Goal: Information Seeking & Learning: Learn about a topic

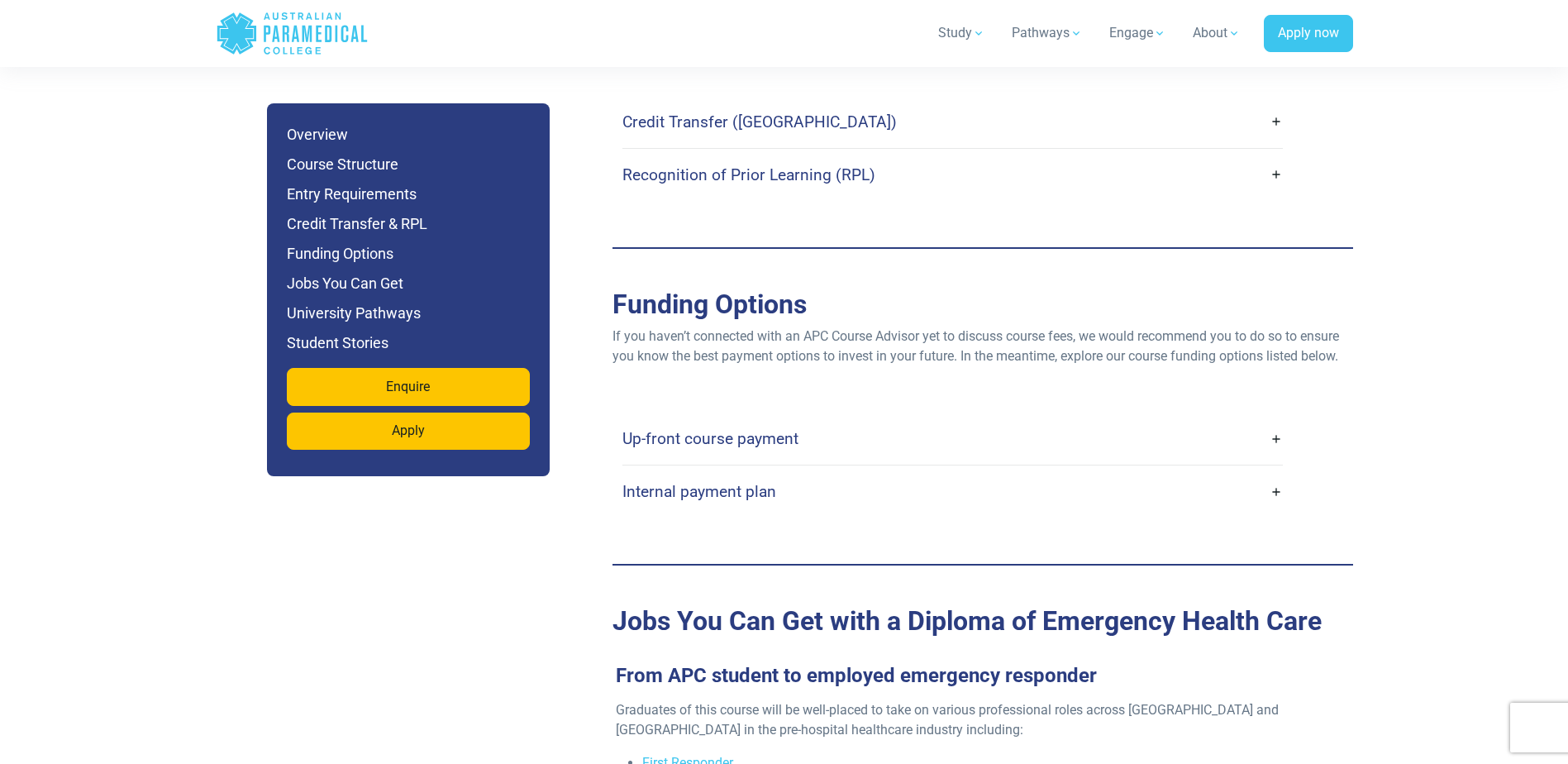
scroll to position [5043, 0]
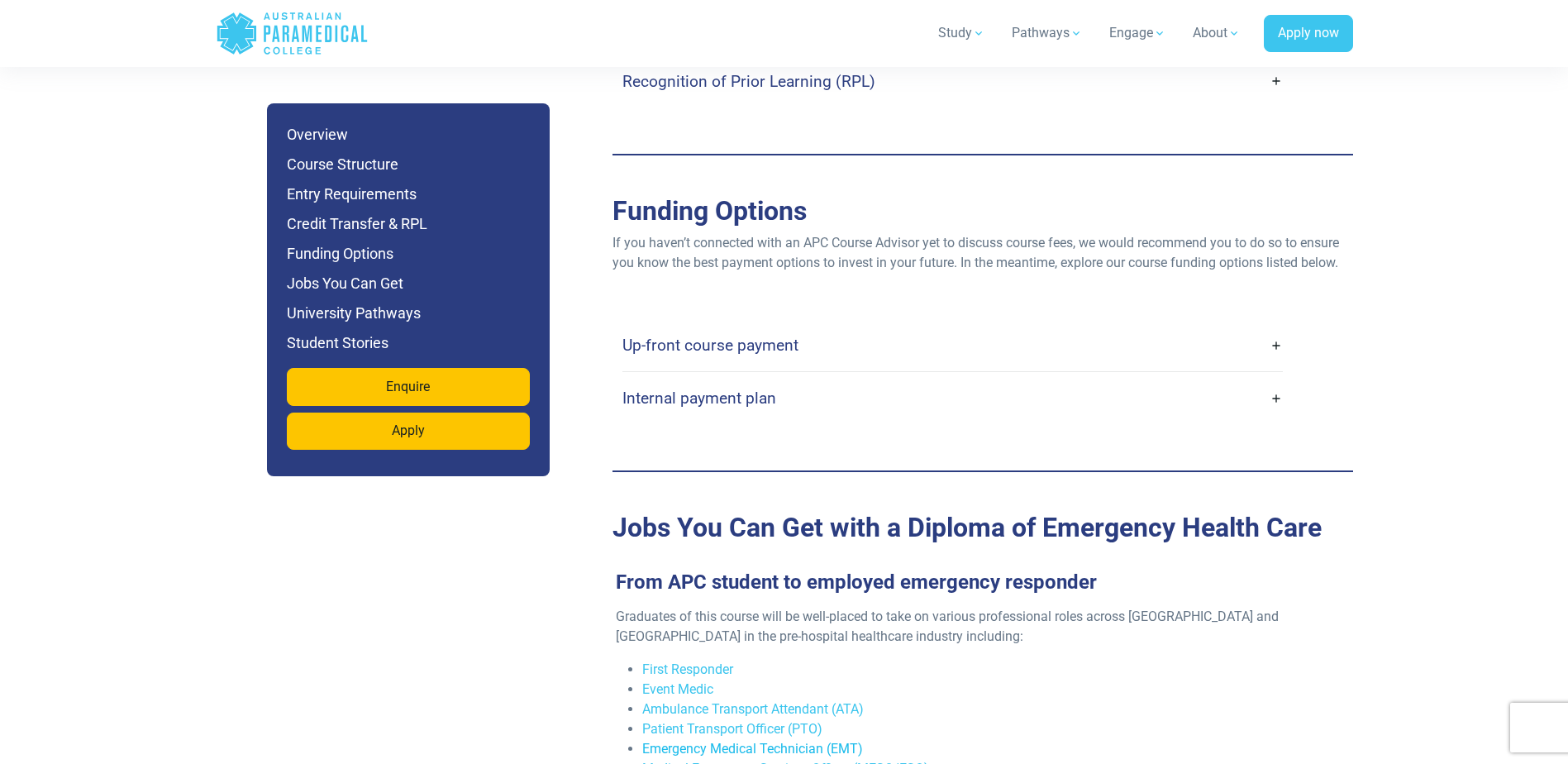
click at [727, 740] on link "Emergency Medical Technician (EMT)" at bounding box center [752, 748] width 220 height 16
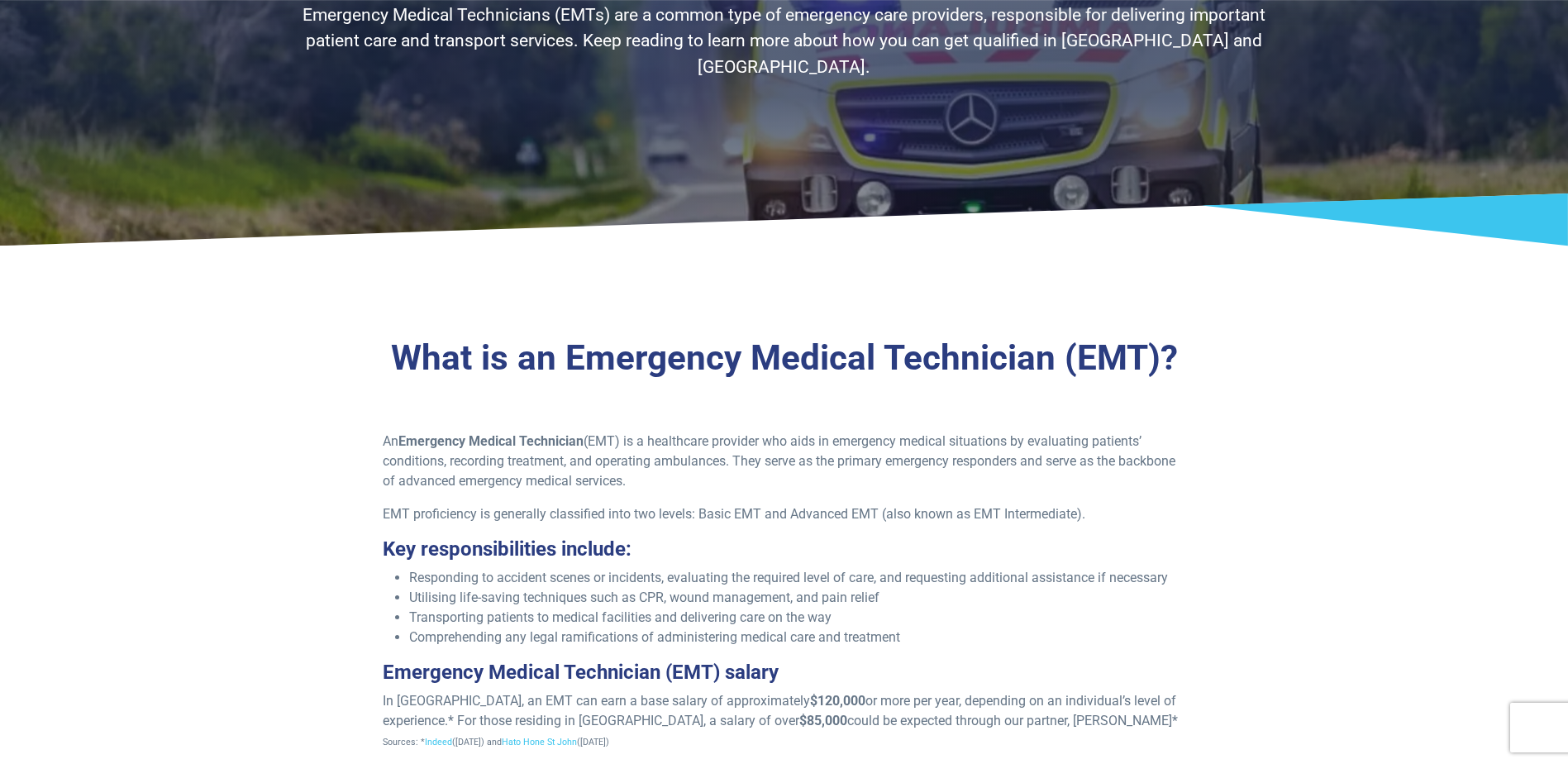
scroll to position [331, 0]
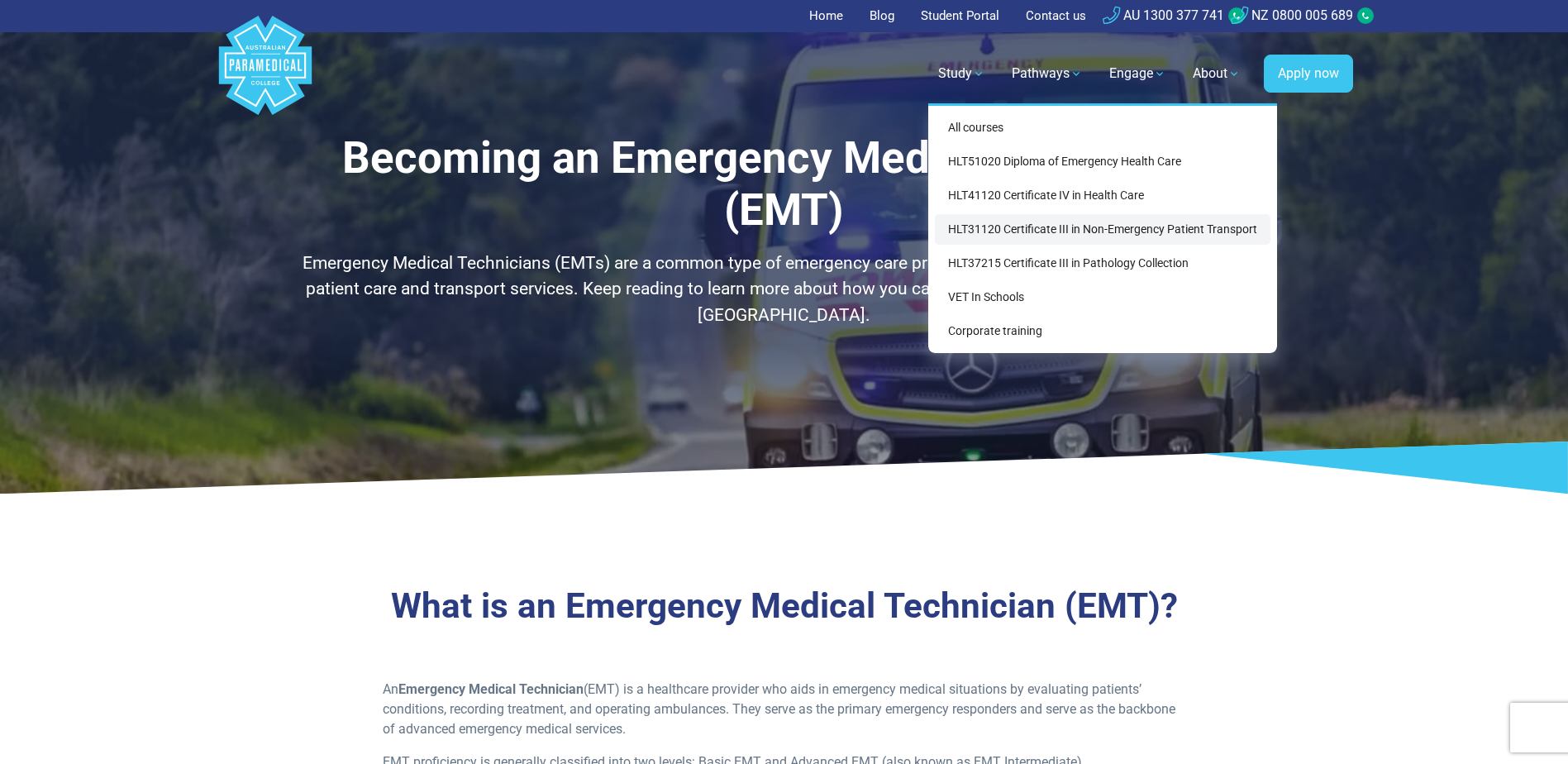
click at [1025, 233] on link "HLT31120 Certificate III in Non-Emergency Patient Transport" at bounding box center [1103, 229] width 336 height 31
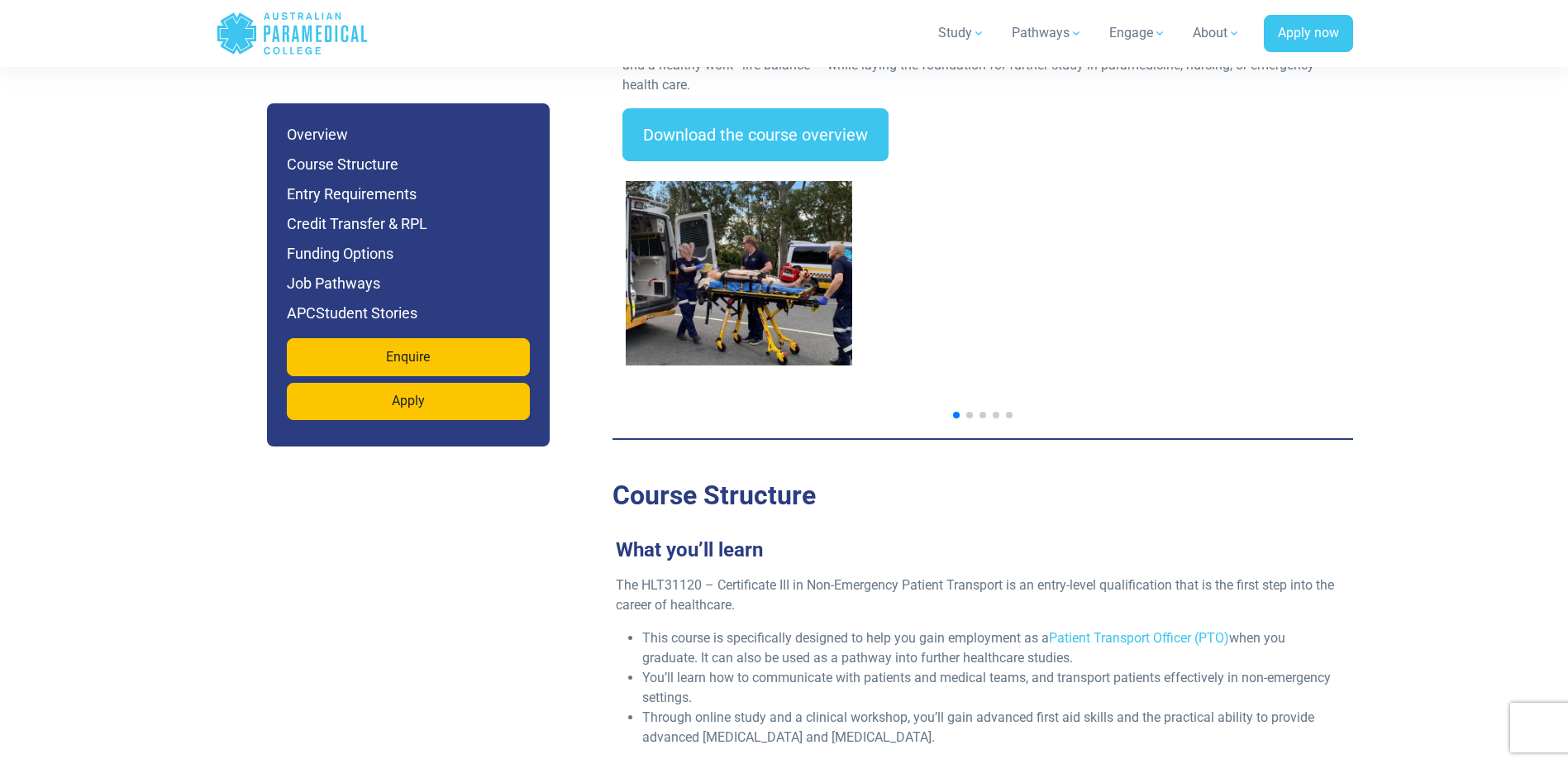
scroll to position [2562, 0]
